Goal: Task Accomplishment & Management: Manage account settings

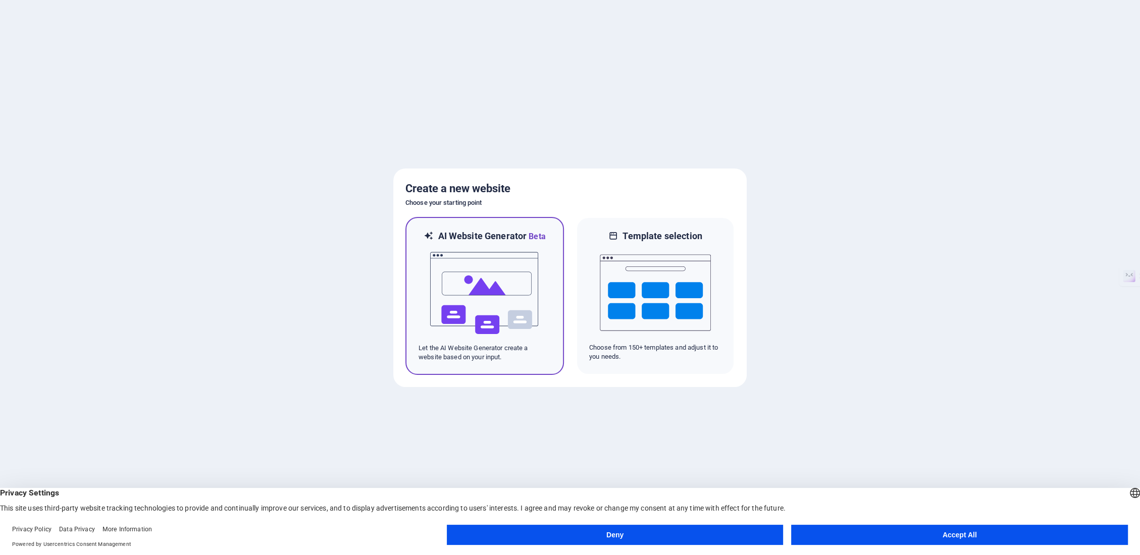
click at [520, 326] on img at bounding box center [484, 293] width 111 height 101
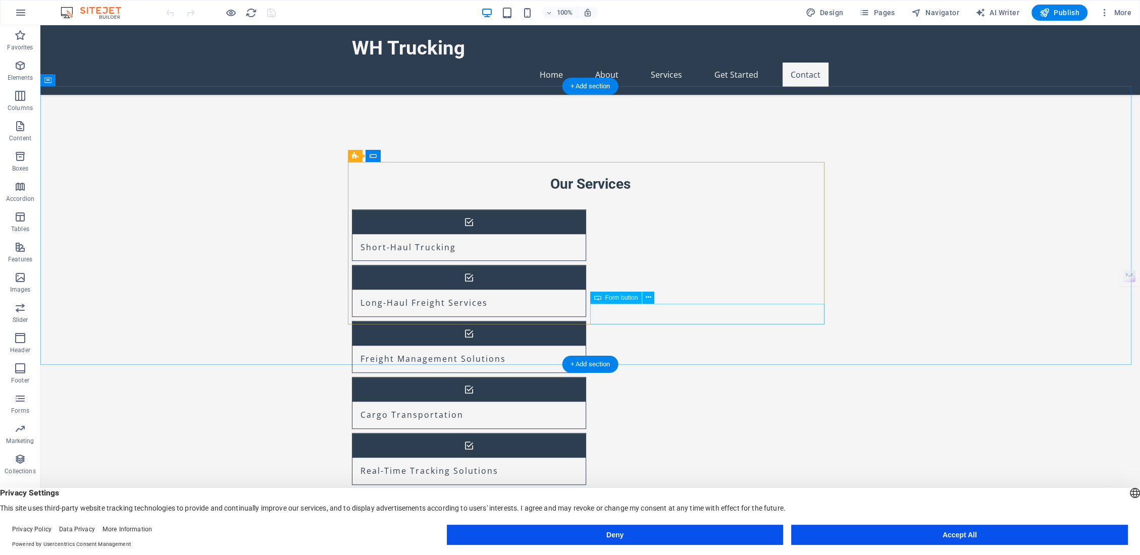
scroll to position [940, 0]
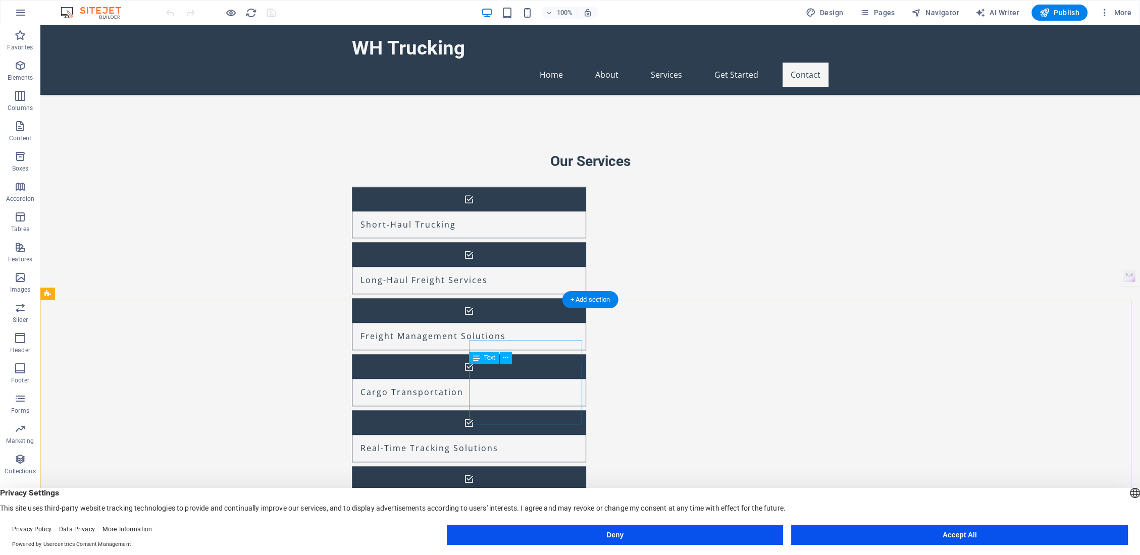
drag, startPoint x: 471, startPoint y: 374, endPoint x: 555, endPoint y: 381, distance: 84.1
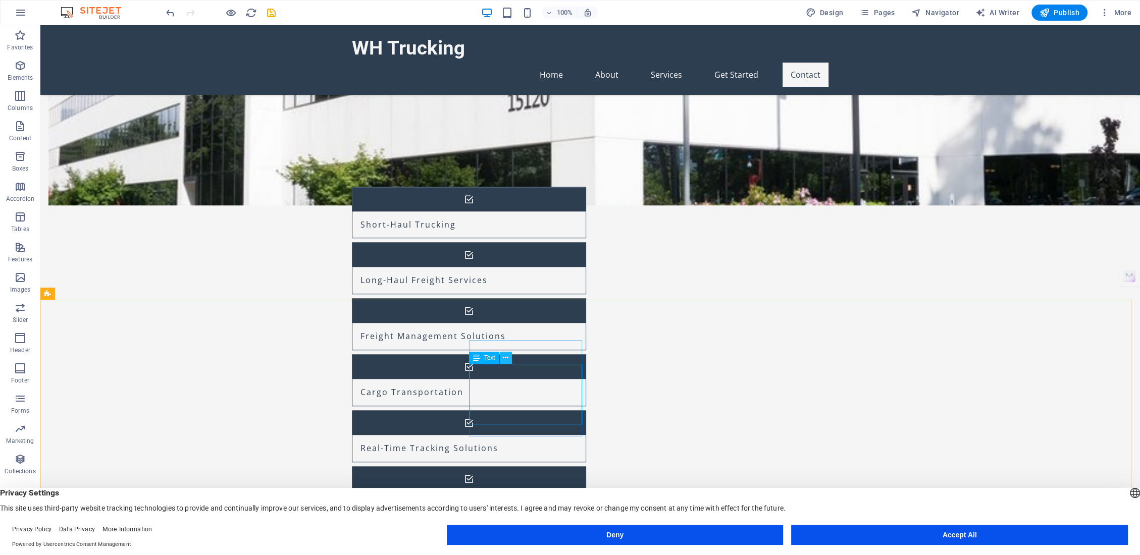
click at [509, 359] on button at bounding box center [506, 358] width 12 height 12
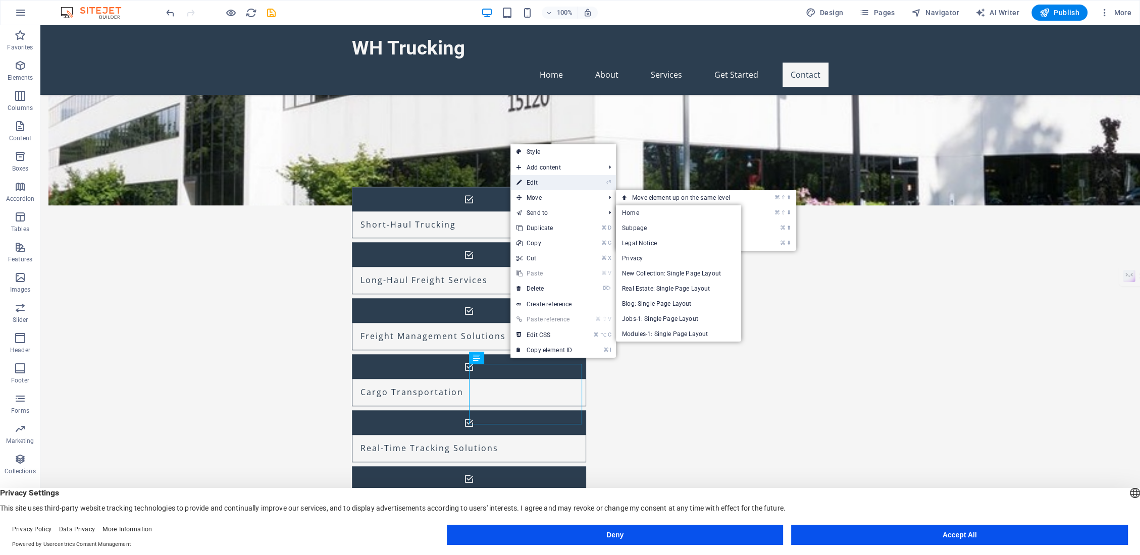
click at [537, 180] on link "⏎ Edit" at bounding box center [544, 182] width 68 height 15
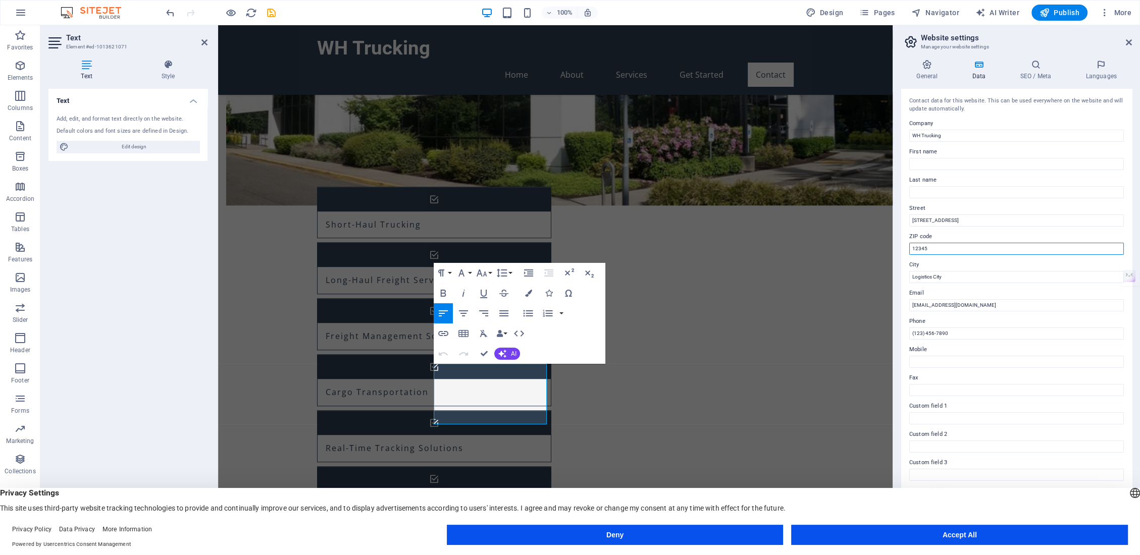
click at [936, 243] on input "12345" at bounding box center [1016, 249] width 215 height 12
click at [945, 226] on input "123 Freight Lane" at bounding box center [1016, 221] width 215 height 12
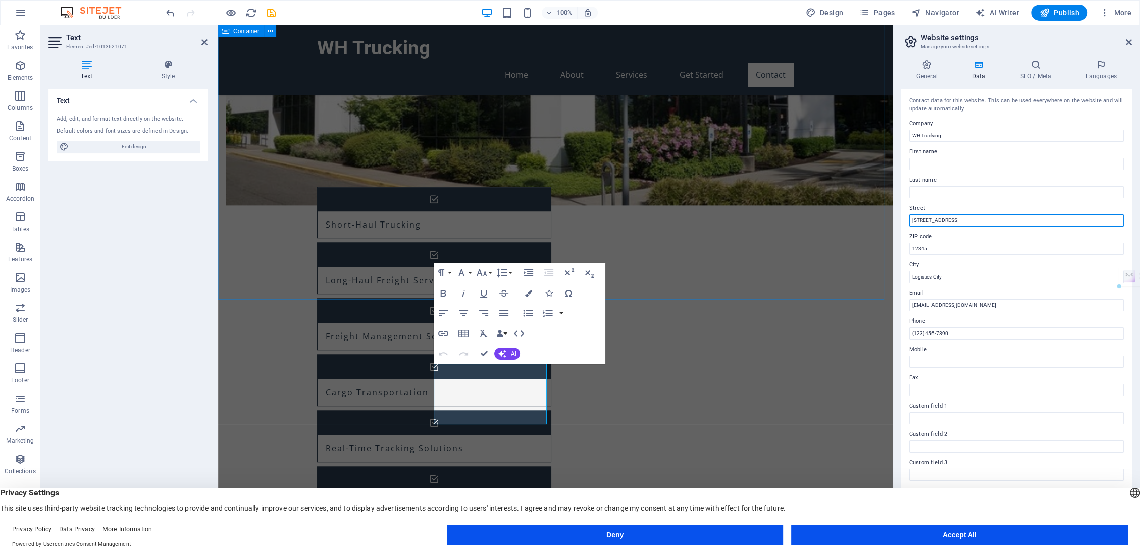
drag, startPoint x: 1175, startPoint y: 245, endPoint x: 834, endPoint y: 200, distance: 343.7
click at [943, 217] on div "Street 123 Freight Lane" at bounding box center [1016, 214] width 215 height 24
click at [943, 217] on input "123 Freight Lane" at bounding box center [1016, 221] width 215 height 12
drag, startPoint x: 951, startPoint y: 220, endPoint x: 911, endPoint y: 216, distance: 41.0
click at [911, 216] on input "123 Freight Lane" at bounding box center [1016, 221] width 215 height 12
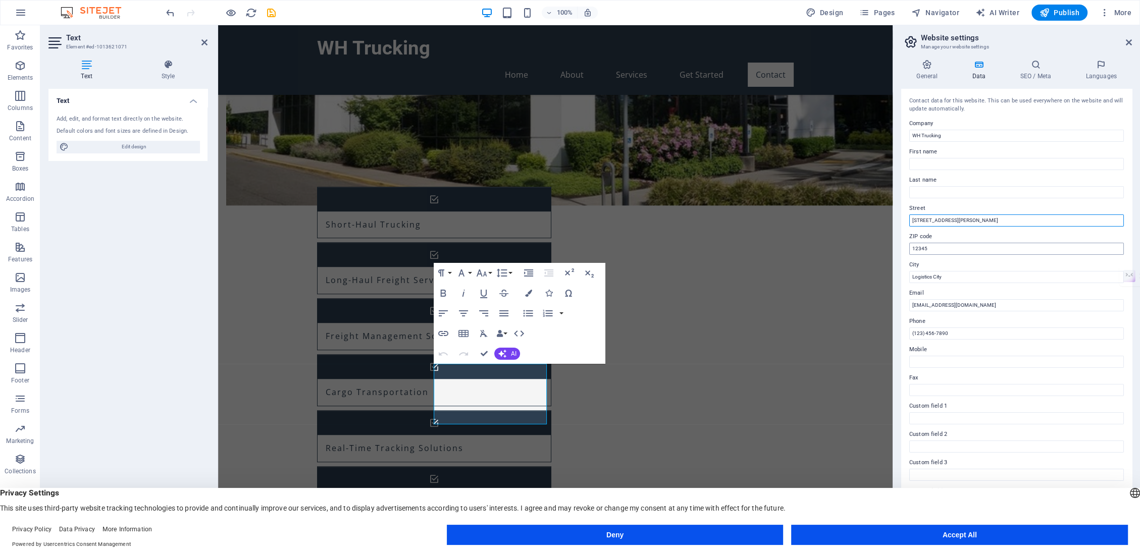
type input "2470 Windy Hill Rd Ste 300"
drag, startPoint x: 1157, startPoint y: 273, endPoint x: 828, endPoint y: 230, distance: 331.9
type input "30067"
drag, startPoint x: 1173, startPoint y: 303, endPoint x: 824, endPoint y: 260, distance: 351.4
type input "Marietta"
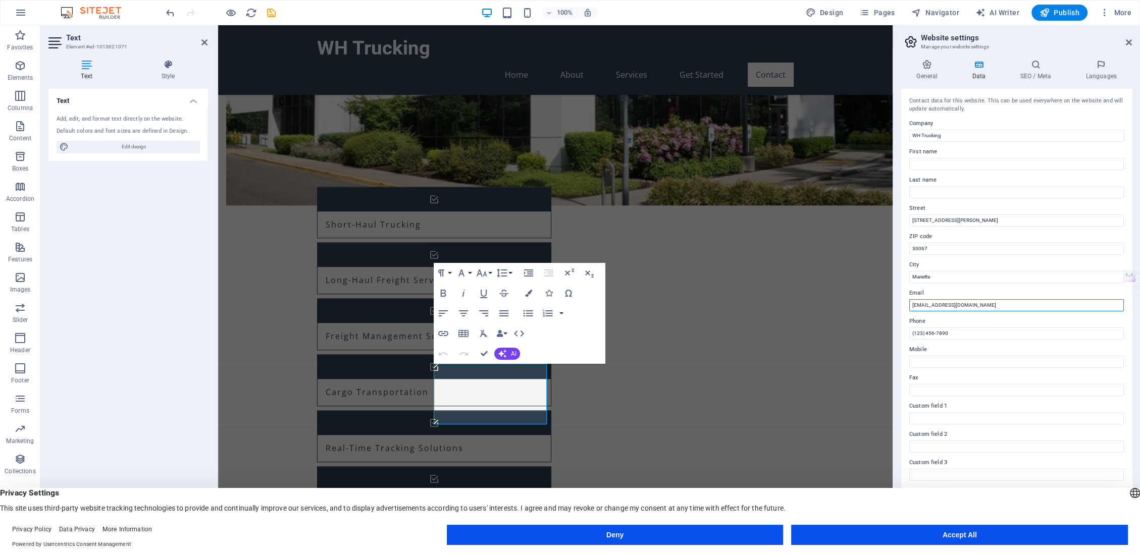
click at [967, 300] on input "info@whtrucking.com" at bounding box center [1016, 305] width 215 height 12
drag, startPoint x: 1191, startPoint y: 332, endPoint x: 861, endPoint y: 295, distance: 332.2
click at [1012, 305] on input "info@whtrucking.com" at bounding box center [1016, 305] width 215 height 12
drag, startPoint x: 1228, startPoint y: 331, endPoint x: 823, endPoint y: 280, distance: 408.0
type input "support@whtruckingusa.com"
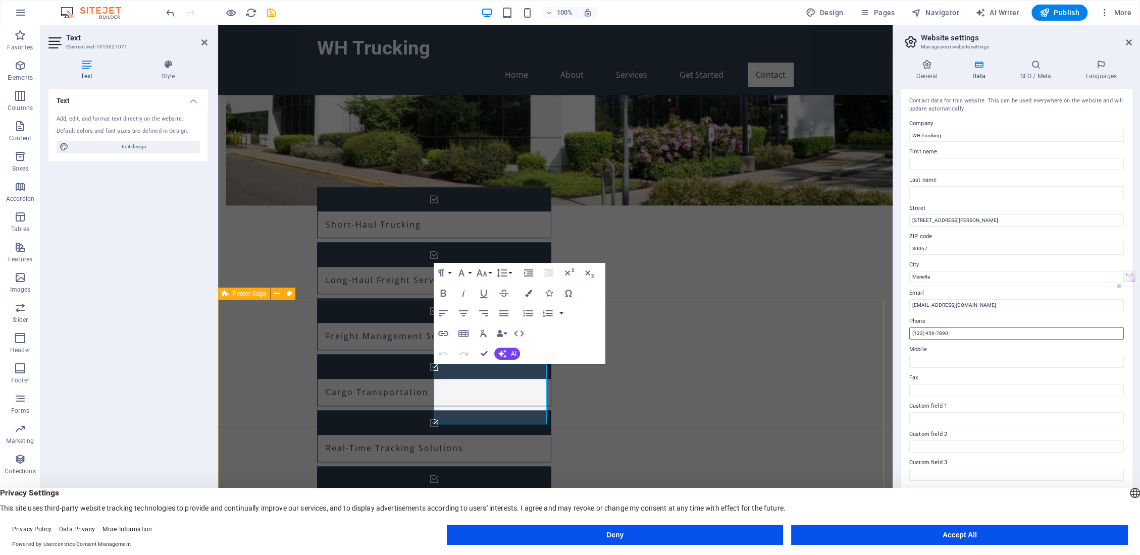
drag, startPoint x: 1167, startPoint y: 361, endPoint x: 843, endPoint y: 333, distance: 325.3
click at [973, 334] on input "(123) 456-7890" at bounding box center [1016, 334] width 215 height 12
drag, startPoint x: 1192, startPoint y: 358, endPoint x: 850, endPoint y: 322, distance: 344.6
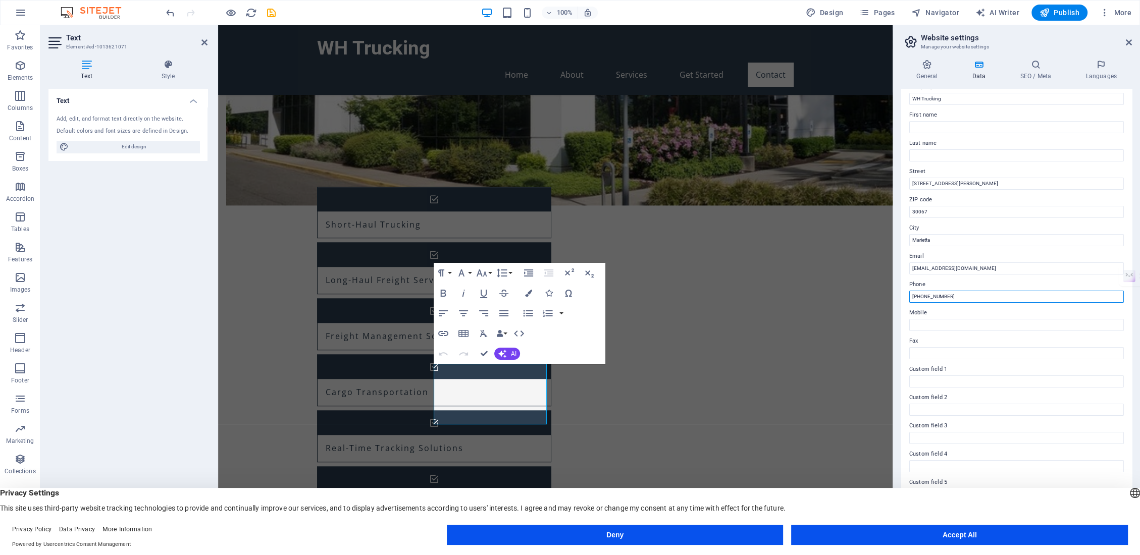
scroll to position [42, 0]
type input "(470) 298-9954"
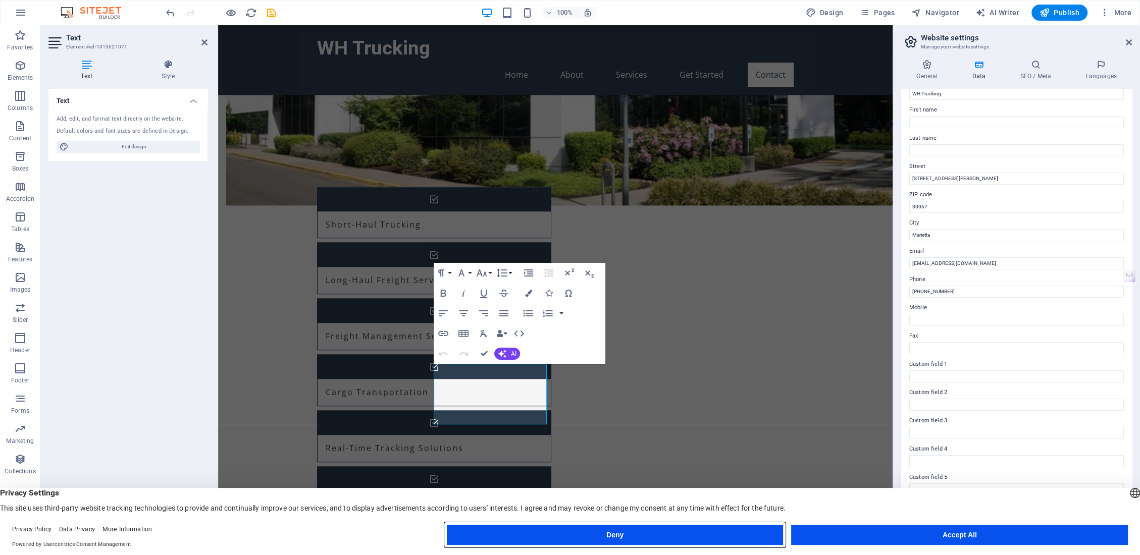
click at [730, 536] on button "Deny" at bounding box center [615, 535] width 337 height 20
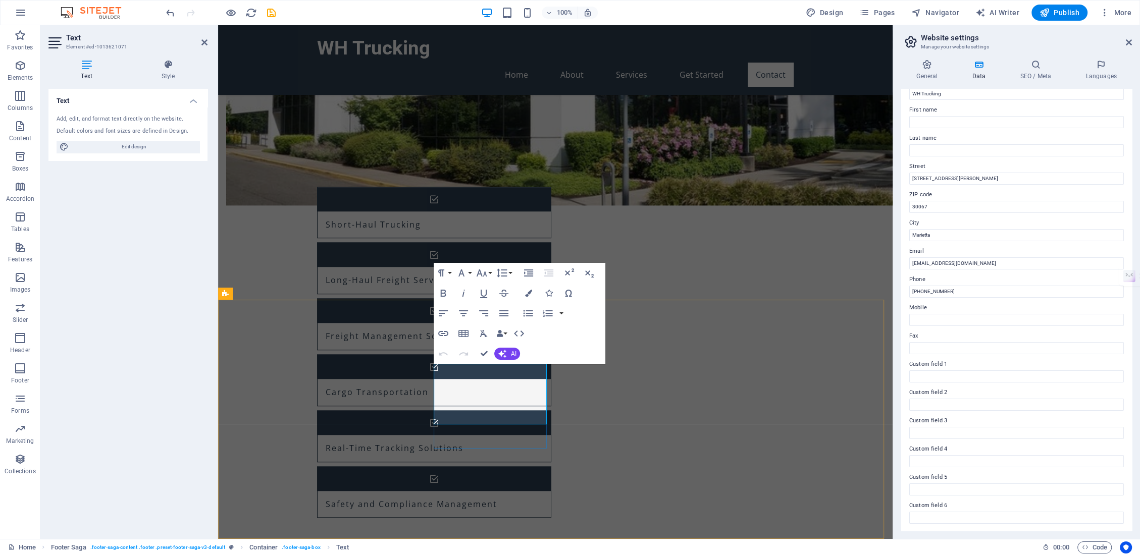
drag, startPoint x: 455, startPoint y: 383, endPoint x: 446, endPoint y: 381, distance: 9.7
drag, startPoint x: 909, startPoint y: 202, endPoint x: 909, endPoint y: 208, distance: 6.6
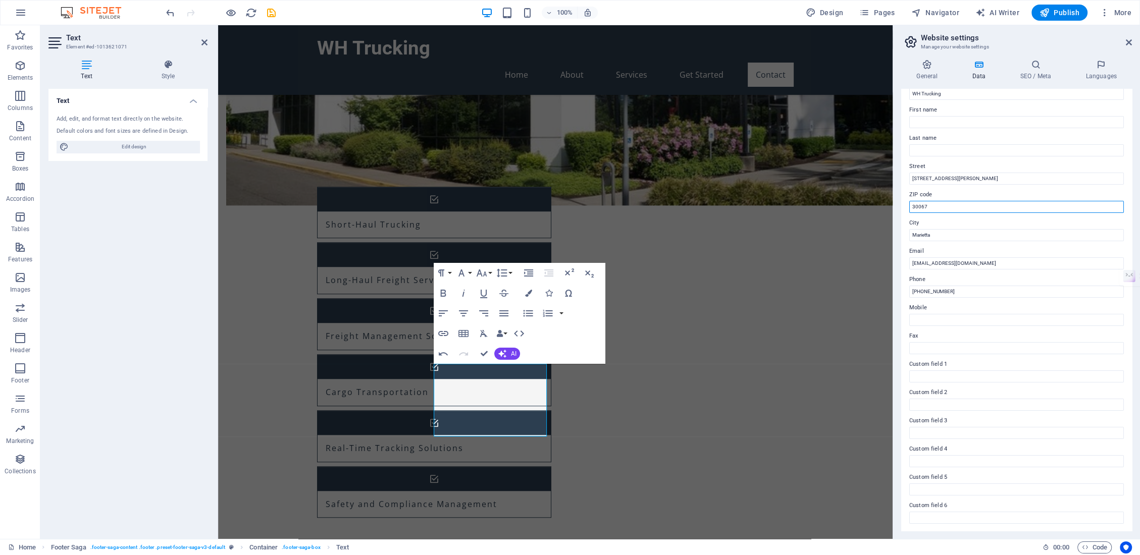
click at [909, 208] on input "30067" at bounding box center [1016, 207] width 215 height 12
drag, startPoint x: 929, startPoint y: 211, endPoint x: 929, endPoint y: 217, distance: 5.1
click at [929, 217] on div "Contact data for this website. This can be used everywhere on the website and w…" at bounding box center [1016, 310] width 231 height 442
click at [1122, 42] on header "Website settings Manage your website settings" at bounding box center [1017, 38] width 229 height 26
click at [1126, 42] on icon at bounding box center [1129, 42] width 6 height 8
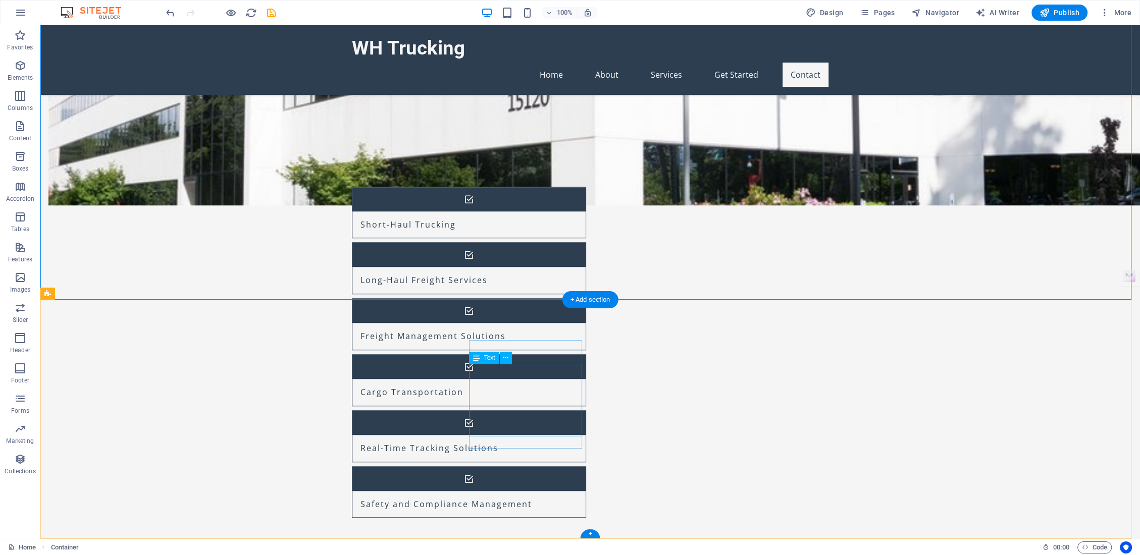
click at [501, 355] on button at bounding box center [506, 358] width 12 height 12
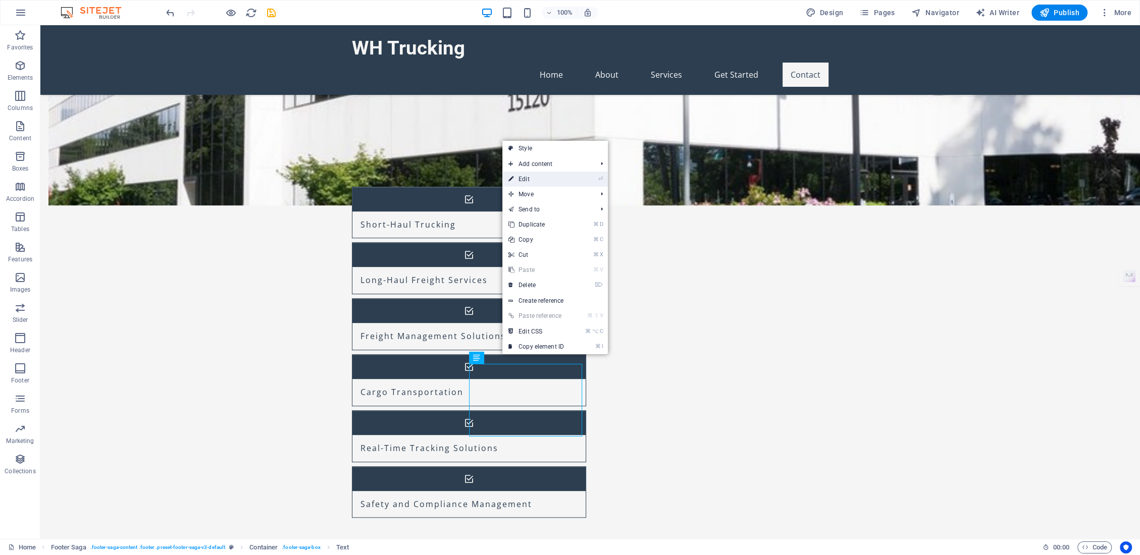
click at [529, 181] on link "⏎ Edit" at bounding box center [536, 179] width 68 height 15
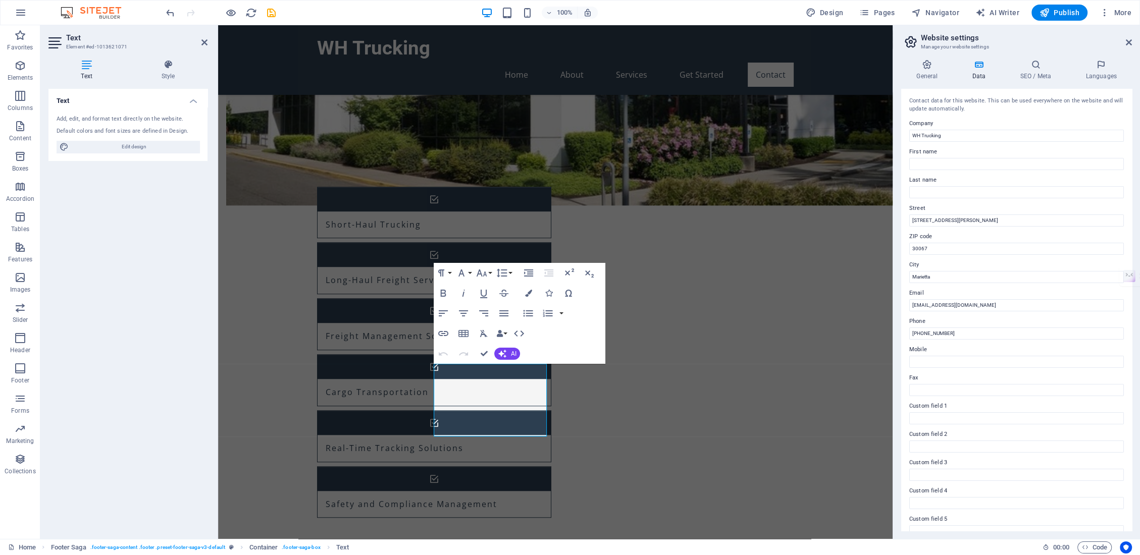
click at [907, 233] on div "Contact data for this website. This can be used everywhere on the website and w…" at bounding box center [1016, 310] width 231 height 442
click at [910, 237] on label "ZIP code" at bounding box center [1016, 237] width 215 height 12
click at [910, 243] on input "30067" at bounding box center [1016, 249] width 215 height 12
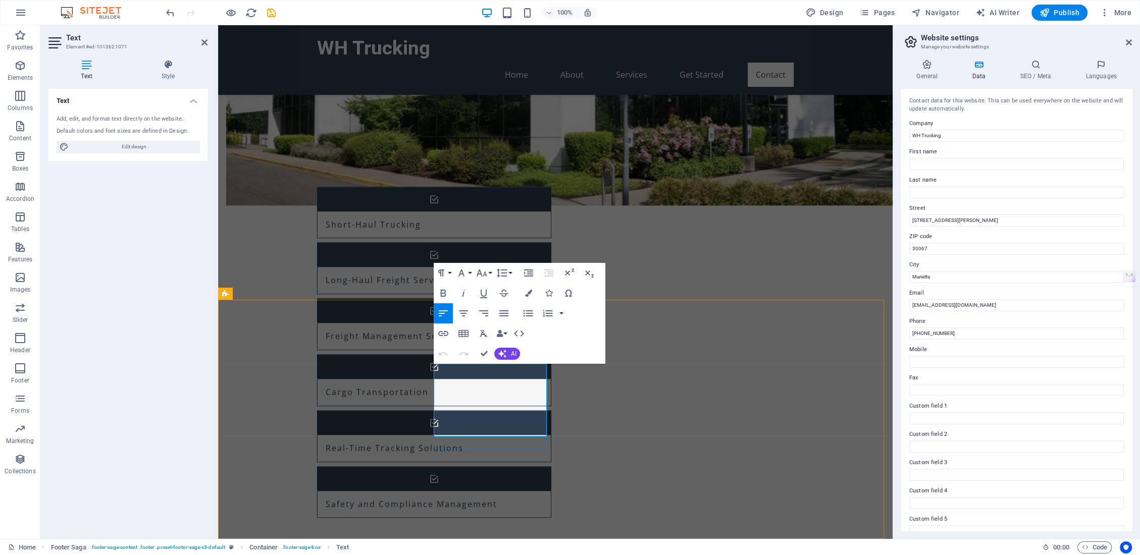
drag, startPoint x: 455, startPoint y: 383, endPoint x: 474, endPoint y: 383, distance: 19.2
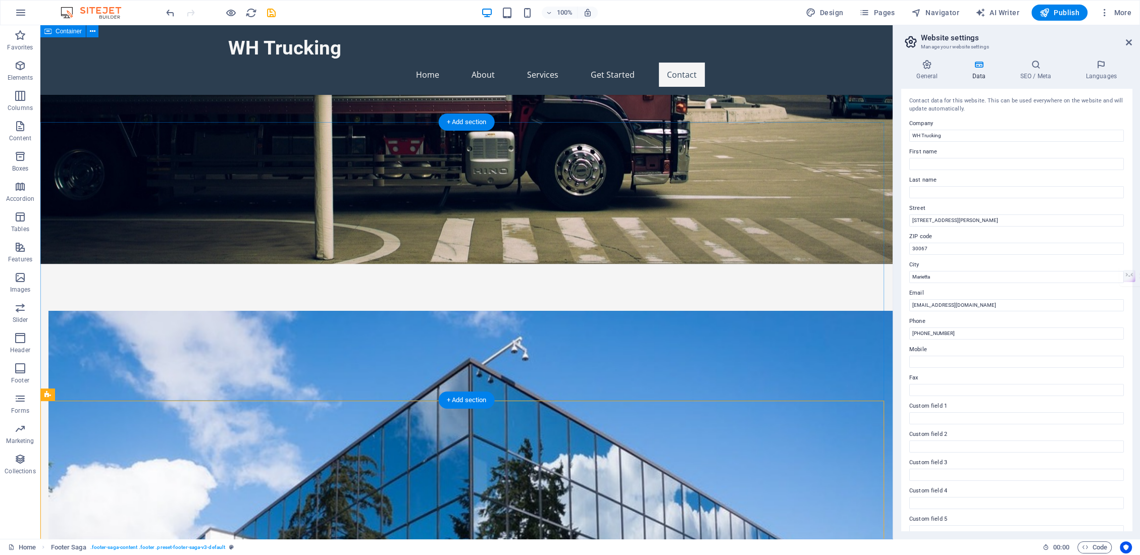
scroll to position [0, 0]
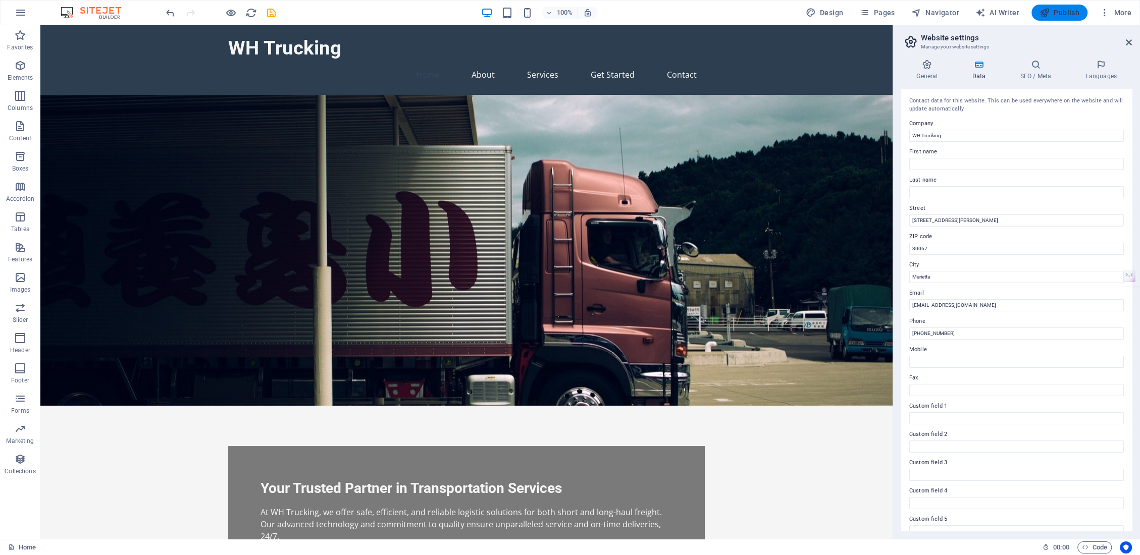
click at [1049, 10] on icon "button" at bounding box center [1044, 13] width 10 height 10
checkbox input "false"
